Goal: Find specific page/section: Find specific page/section

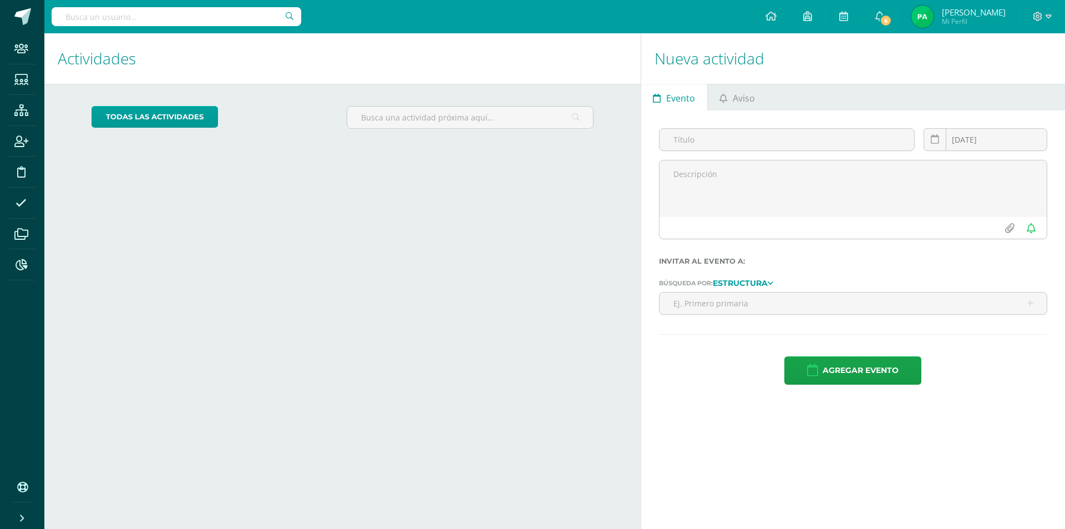
click at [148, 25] on input "text" at bounding box center [177, 16] width 250 height 19
paste input "[EMAIL_ADDRESS][DOMAIN_NAME]"
type input "[EMAIL_ADDRESS][DOMAIN_NAME]"
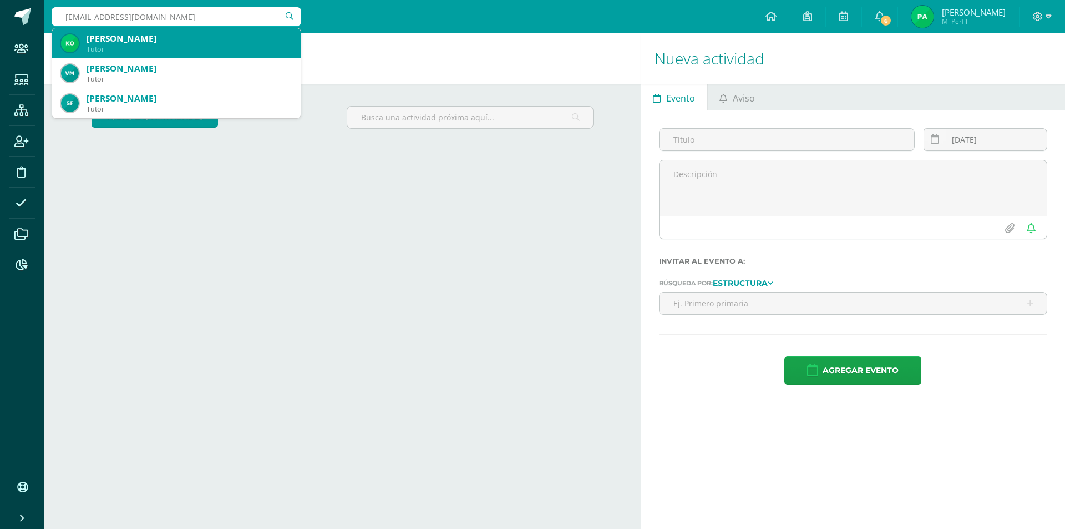
click at [159, 39] on div "[PERSON_NAME]" at bounding box center [189, 39] width 205 height 12
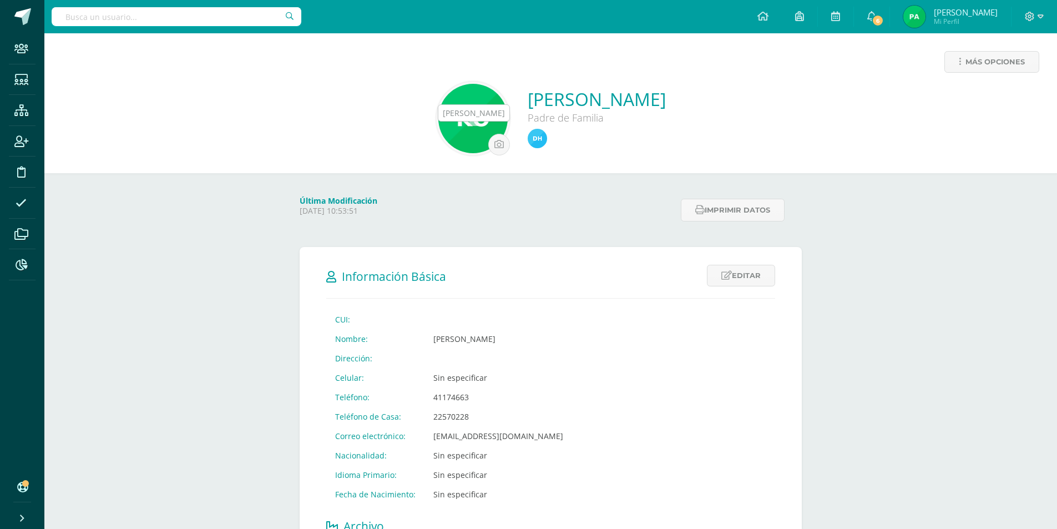
click at [528, 135] on img at bounding box center [537, 138] width 19 height 19
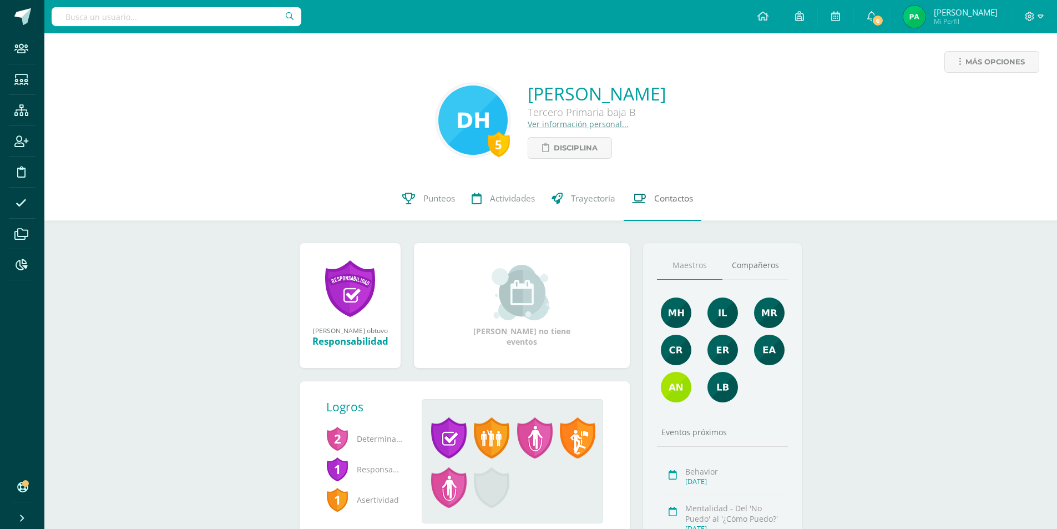
click at [673, 205] on link "Contactos" at bounding box center [663, 198] width 78 height 44
